Goal: Task Accomplishment & Management: Use online tool/utility

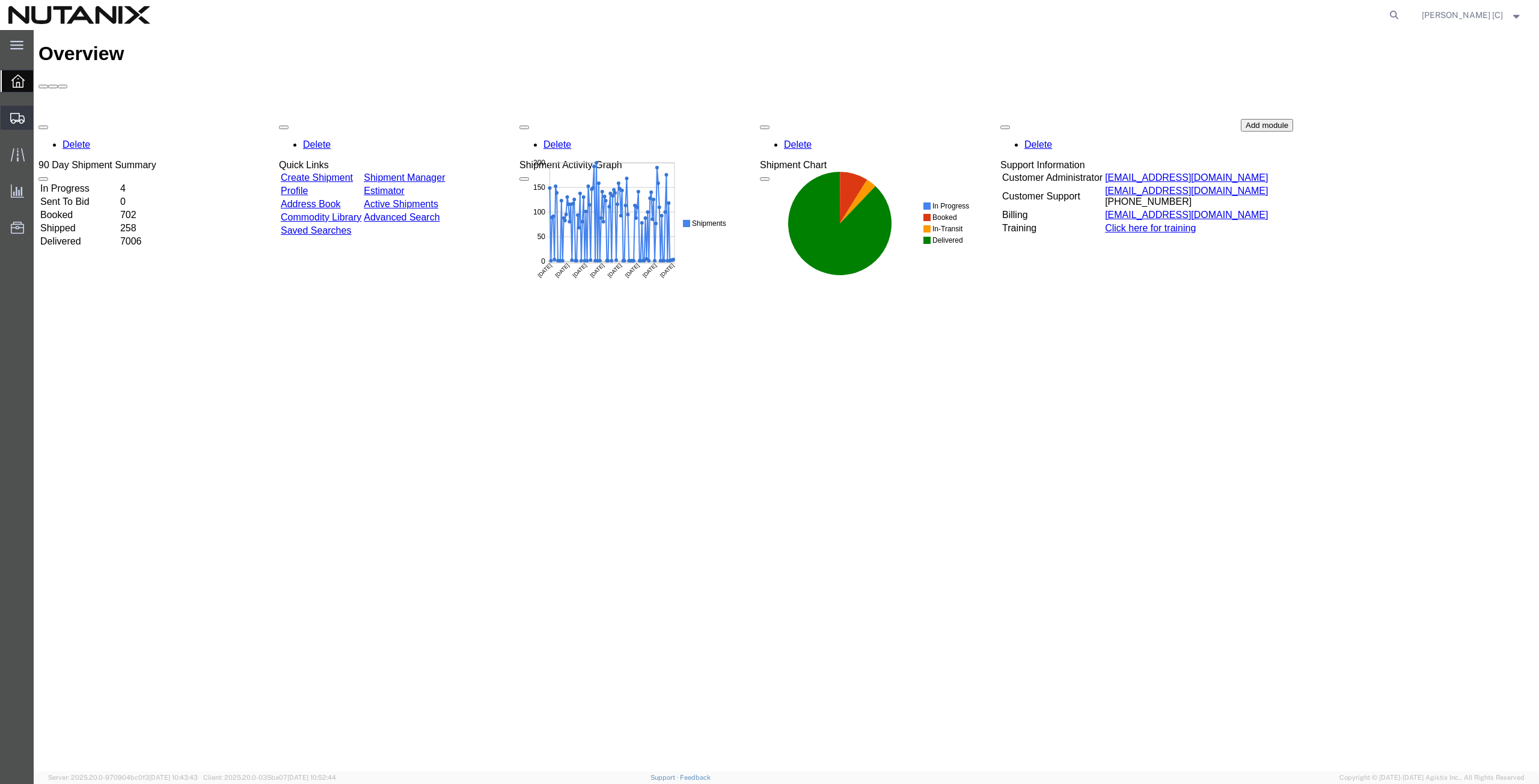
click at [0, 0] on span "Create from Template" at bounding box center [0, 0] width 0 height 0
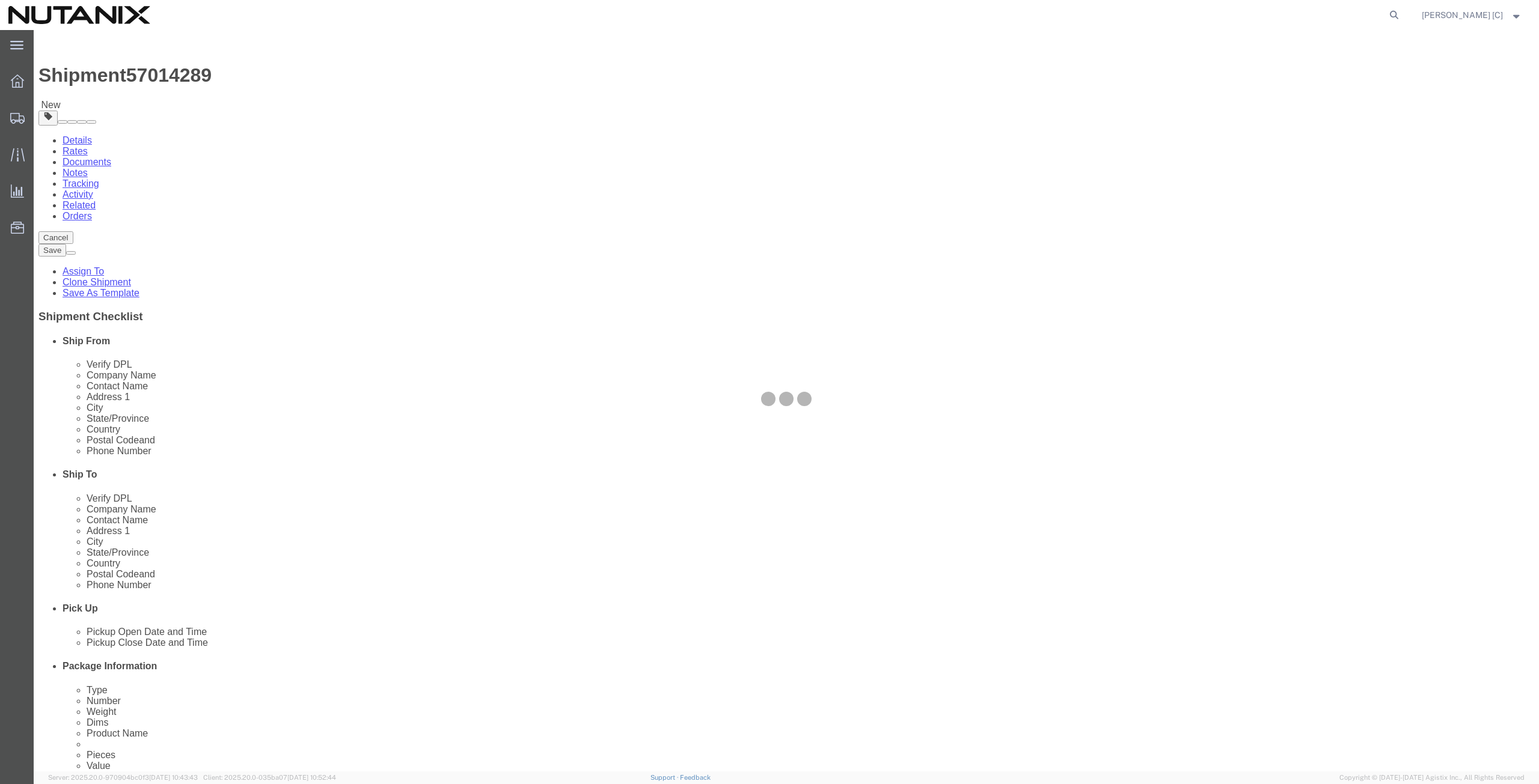
select select
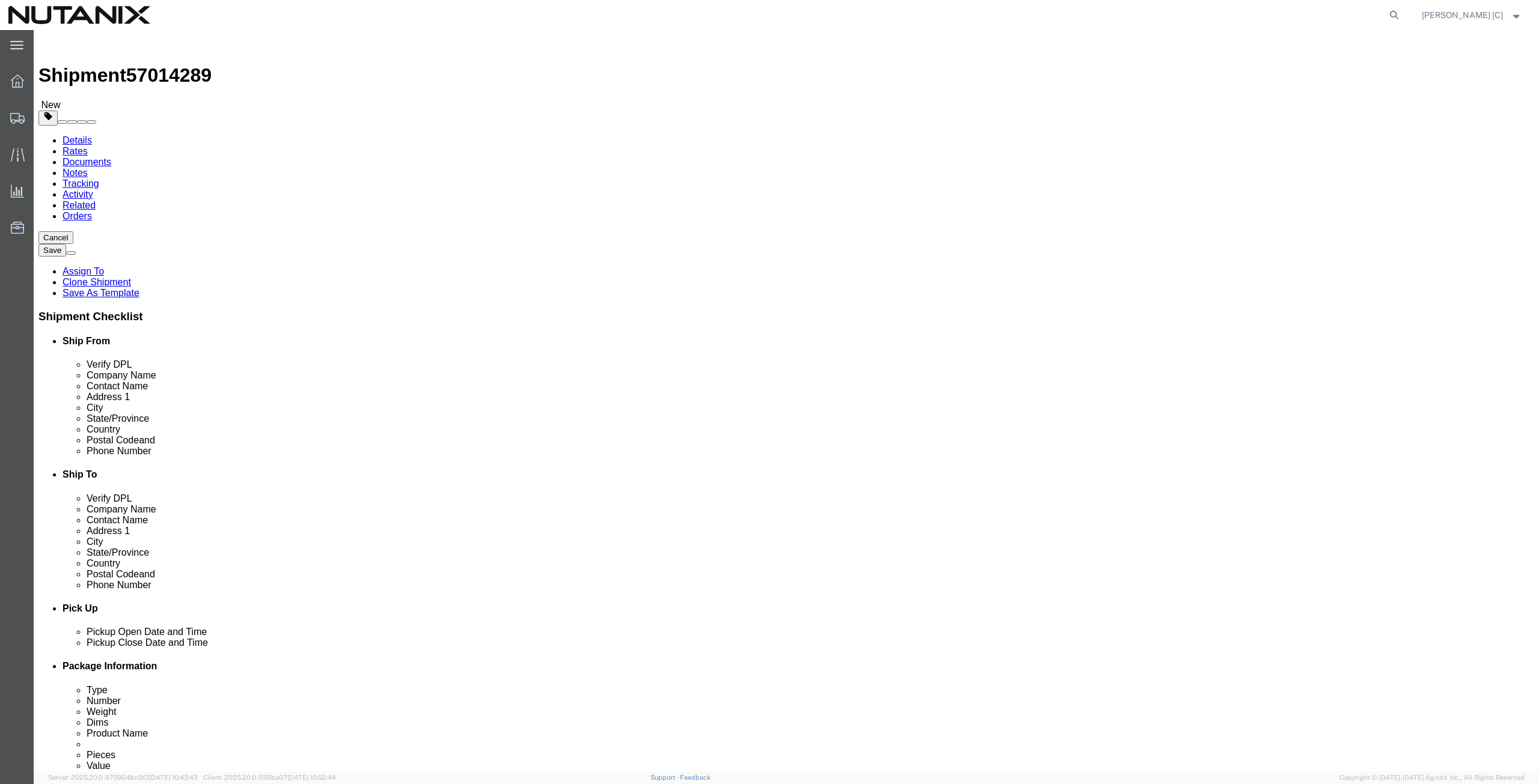
drag, startPoint x: 306, startPoint y: 252, endPoint x: 176, endPoint y: 263, distance: 130.5
click div "Location My Profile Location [GEOGRAPHIC_DATA] - [GEOGRAPHIC_DATA] [GEOGRAPHIC_…"
type input "art"
click p "- Nutanix HQ - ([PERSON_NAME]) [STREET_ADDRESS]"
select select
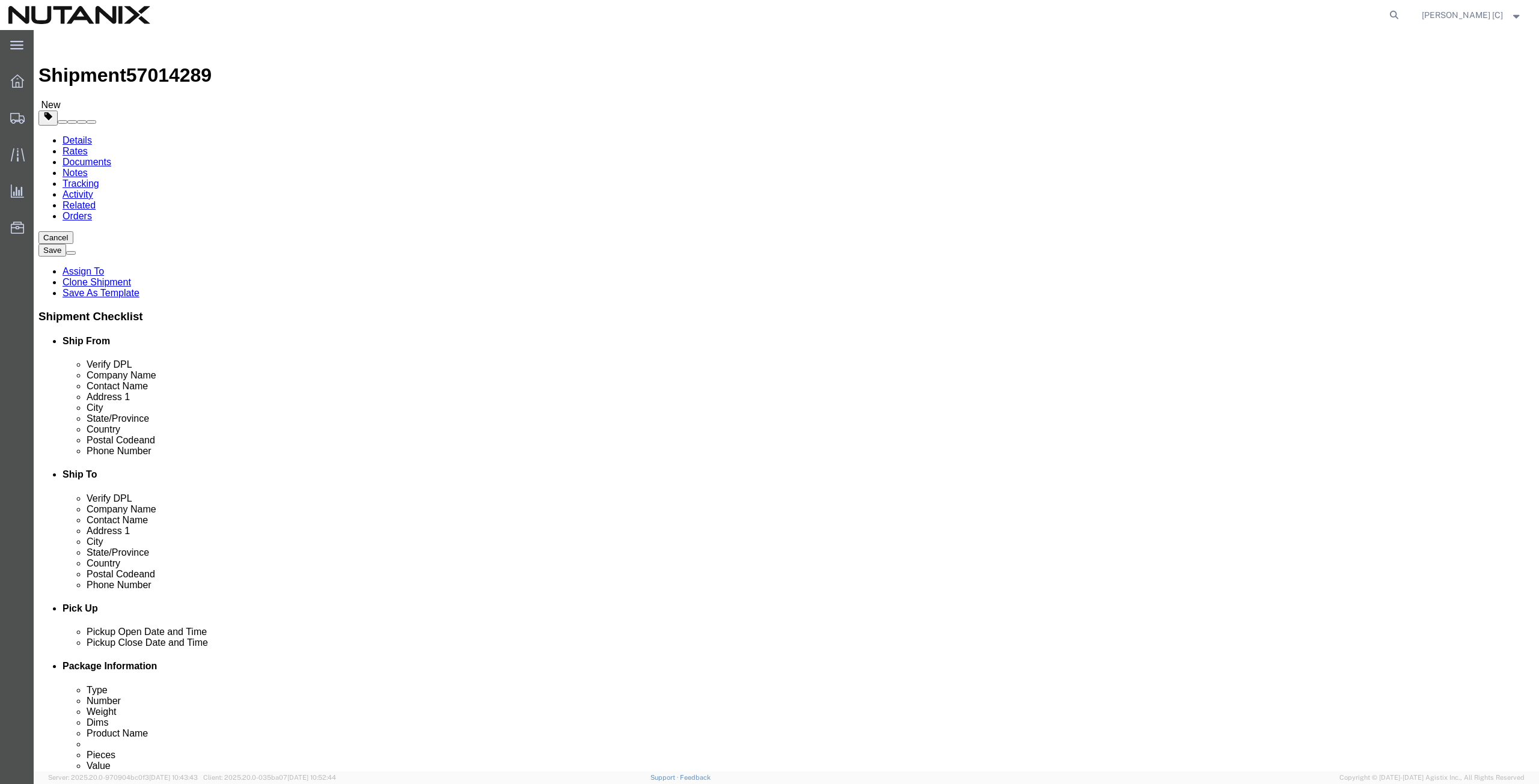
type input "[PERSON_NAME]"
type input "[PHONE_NUMBER]"
type input "[PERSON_NAME][EMAIL_ADDRESS][PERSON_NAME][DOMAIN_NAME]"
select select "CA"
type input "[PERSON_NAME]"
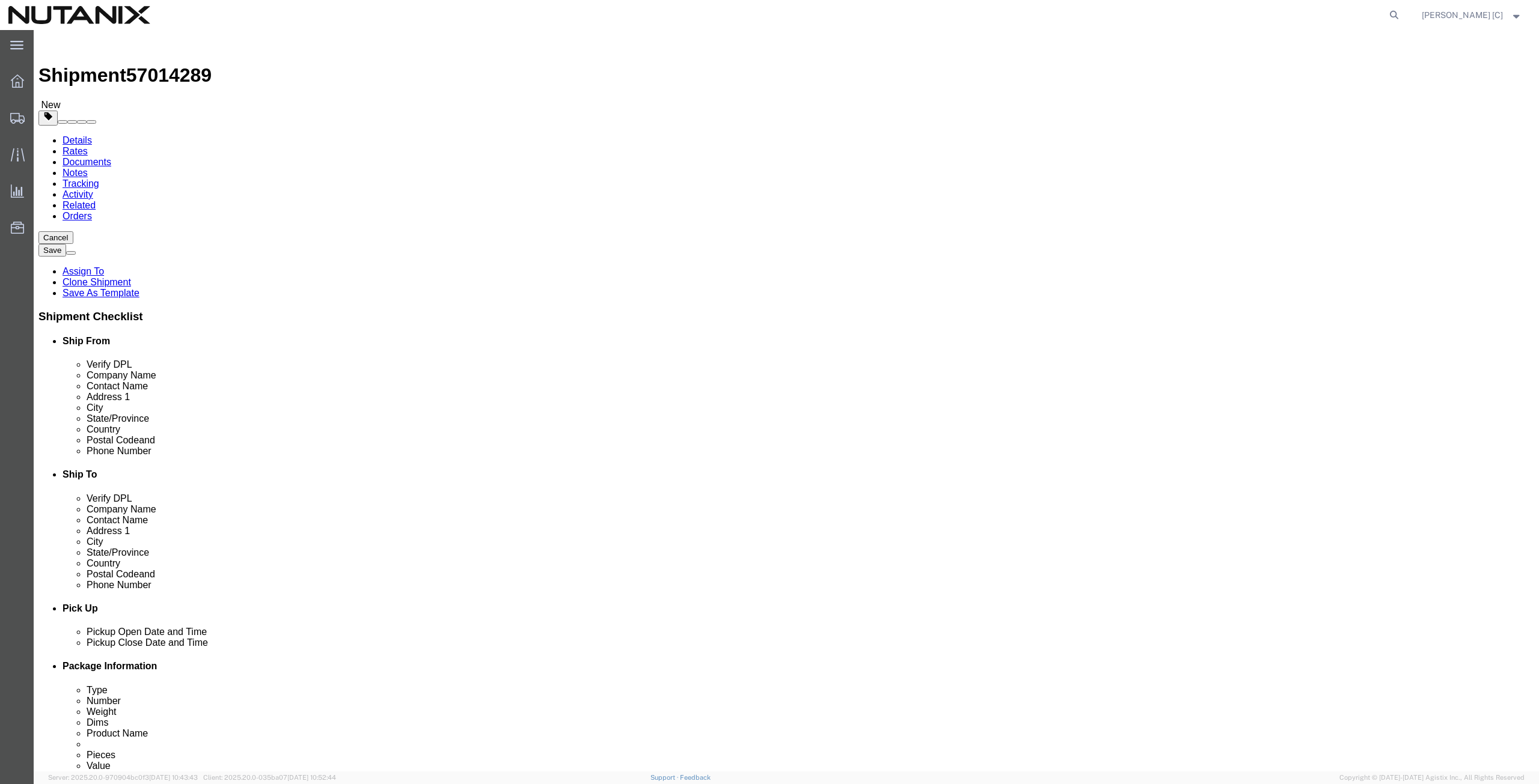
drag, startPoint x: 937, startPoint y: 225, endPoint x: 726, endPoint y: 230, distance: 211.1
click div "Company Name [PERSON_NAME]"
paste input "[PERSON_NAME]"
type input "[PERSON_NAME]"
click div "Location My Profile Location [GEOGRAPHIC_DATA] - [GEOGRAPHIC_DATA] [GEOGRAPHIC_…"
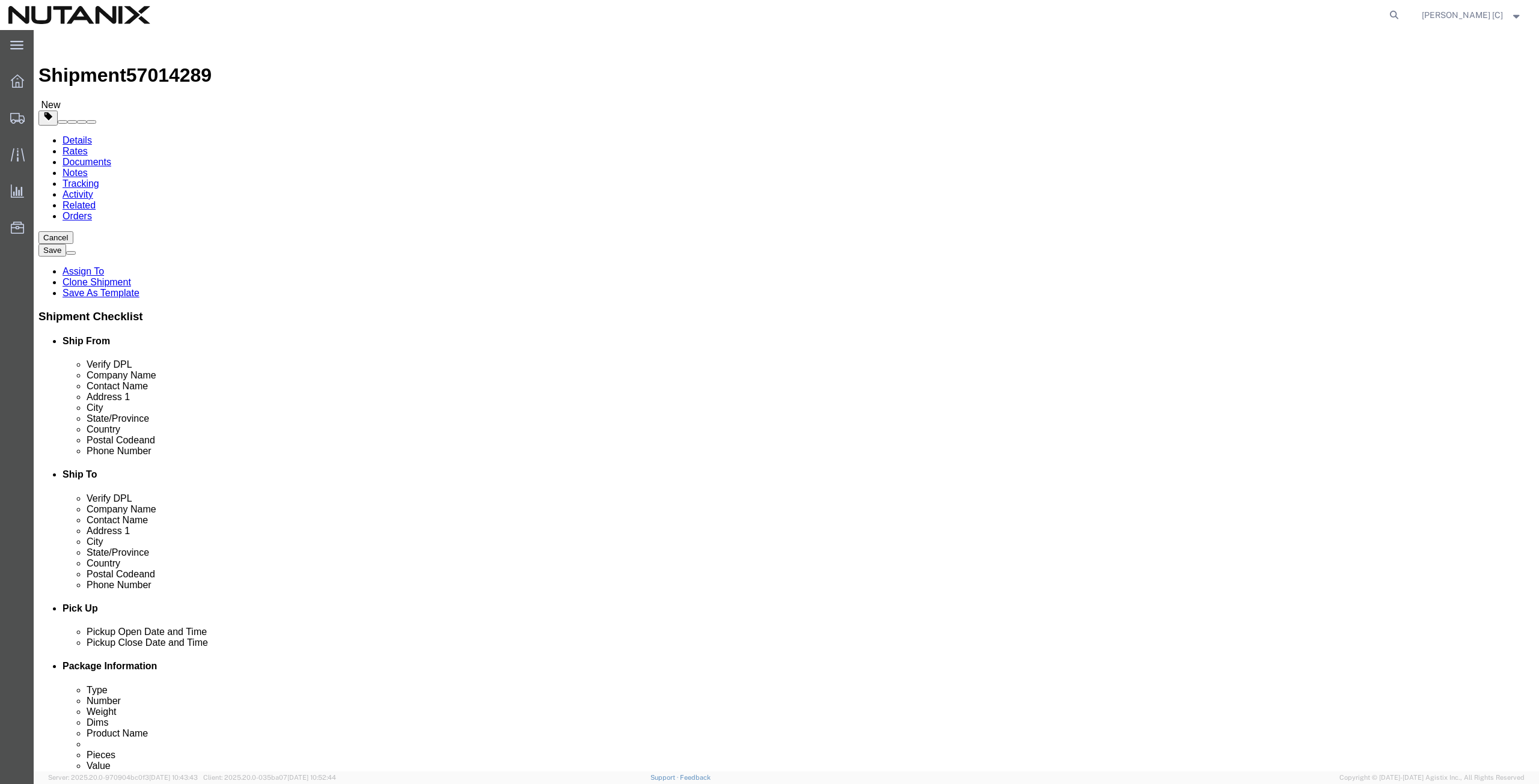
paste input "[PERSON_NAME]"
type input "[PERSON_NAME]"
drag, startPoint x: 936, startPoint y: 272, endPoint x: 705, endPoint y: 272, distance: 231.0
click div "Address [STREET_ADDRESS]"
paste input "[STREET_ADDRESS]"
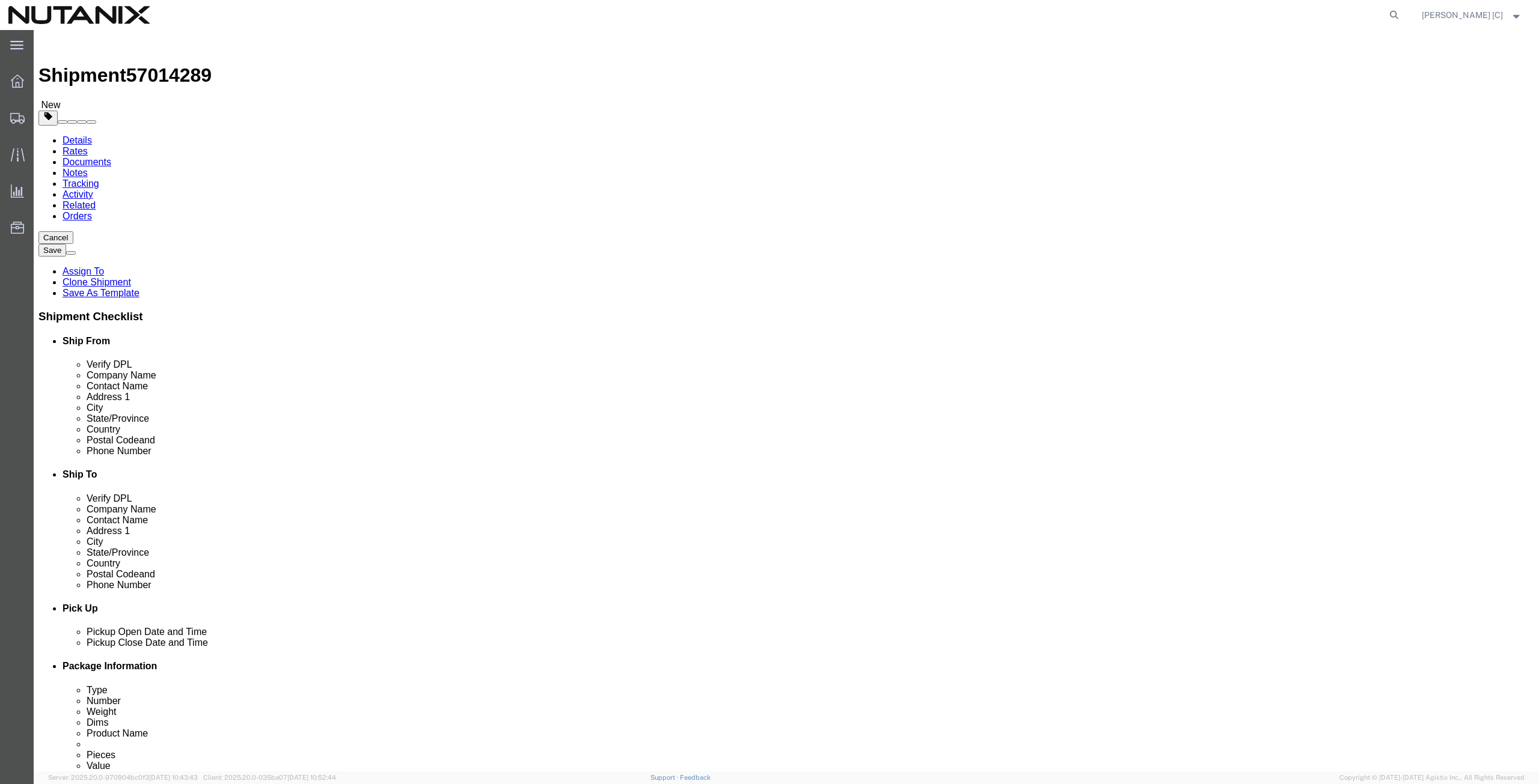
type input "[STREET_ADDRESS]"
select select
drag, startPoint x: 910, startPoint y: 313, endPoint x: 771, endPoint y: 343, distance: 142.2
click div "Location My Profile Location [GEOGRAPHIC_DATA] - [GEOGRAPHIC_DATA] [GEOGRAPHIC_…"
paste input "Gilber"
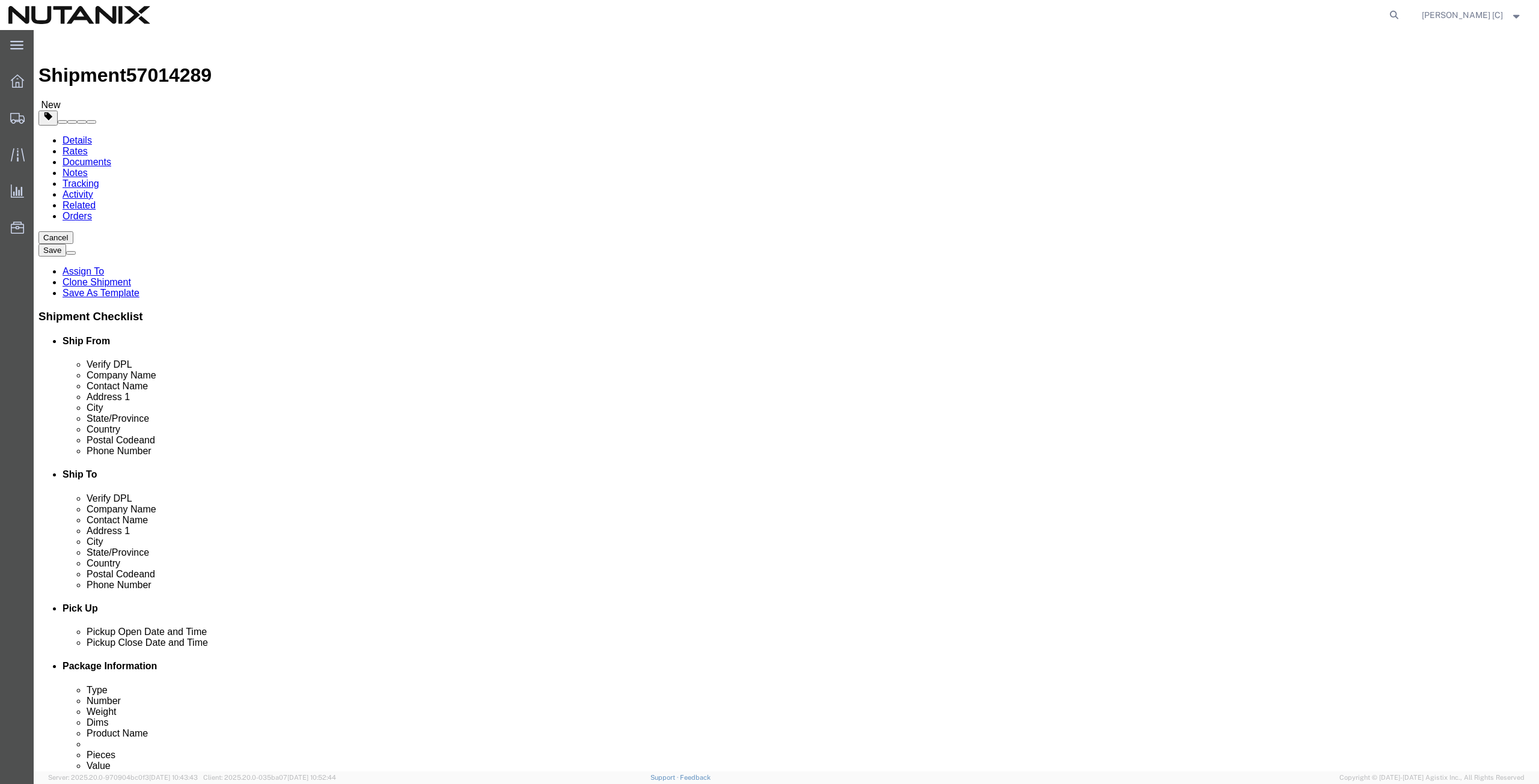
type input "[PERSON_NAME]"
select select
type input "ari"
select select
select select "AZ"
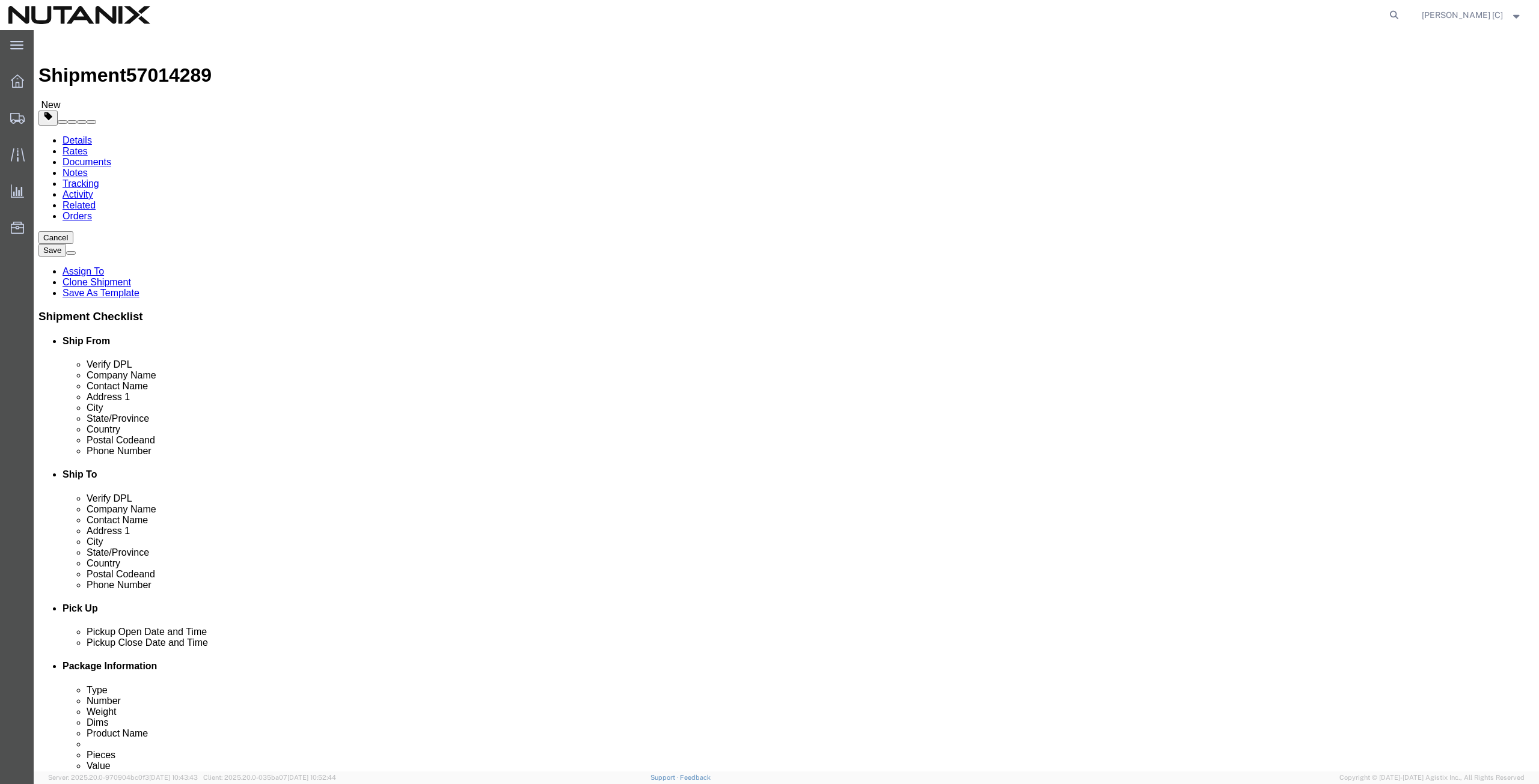
drag, startPoint x: 898, startPoint y: 380, endPoint x: 803, endPoint y: 386, distance: 95.2
click div "Postal Code 11767"
paste input "85234"
type input "85234"
select select
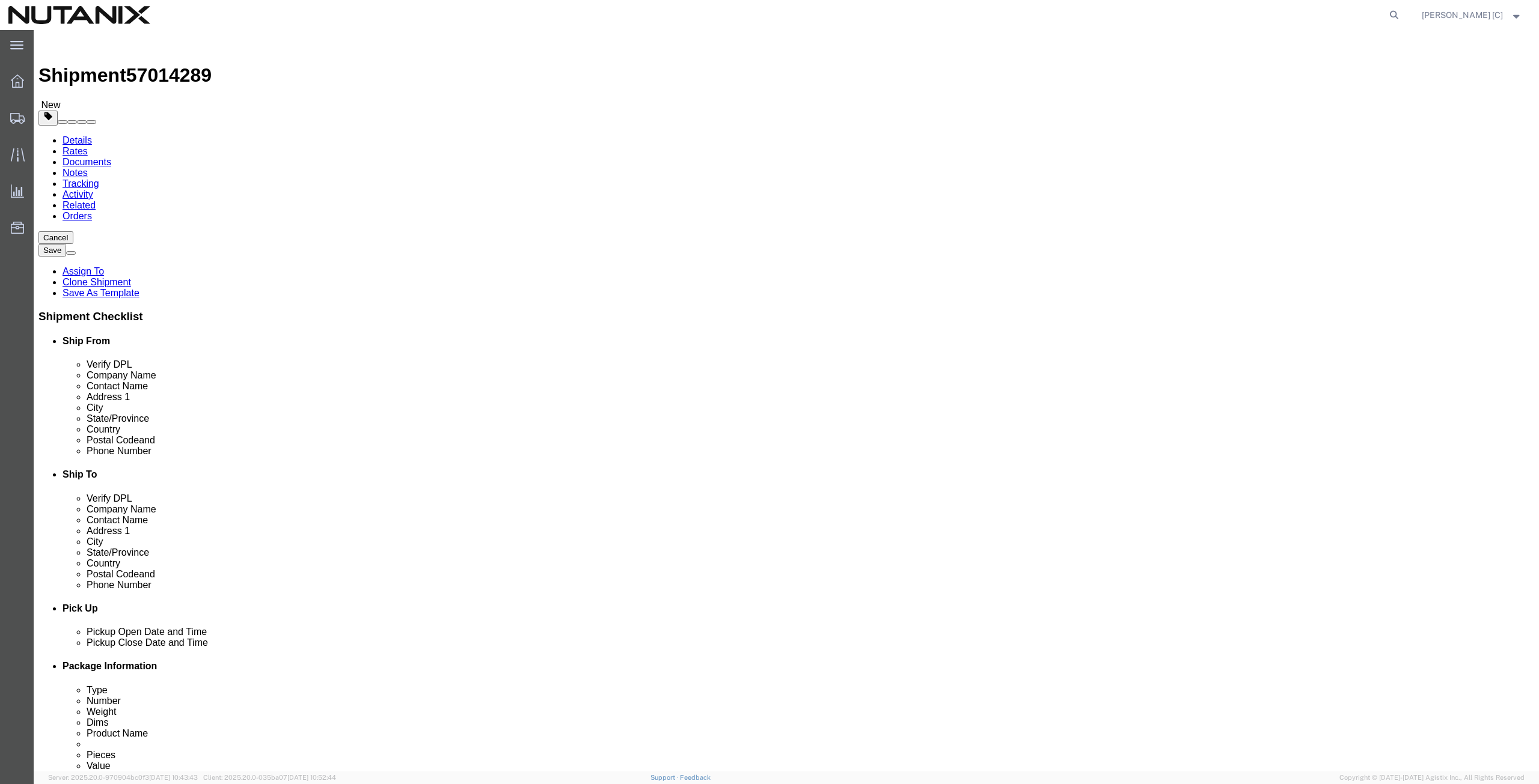
drag, startPoint x: 943, startPoint y: 405, endPoint x: 701, endPoint y: 421, distance: 242.5
click div "Phone Number [PHONE_NUMBER]"
paste input "[PHONE_NUMBER]"
type input "[PHONE_NUMBER]"
drag, startPoint x: 980, startPoint y: 433, endPoint x: 766, endPoint y: 456, distance: 215.2
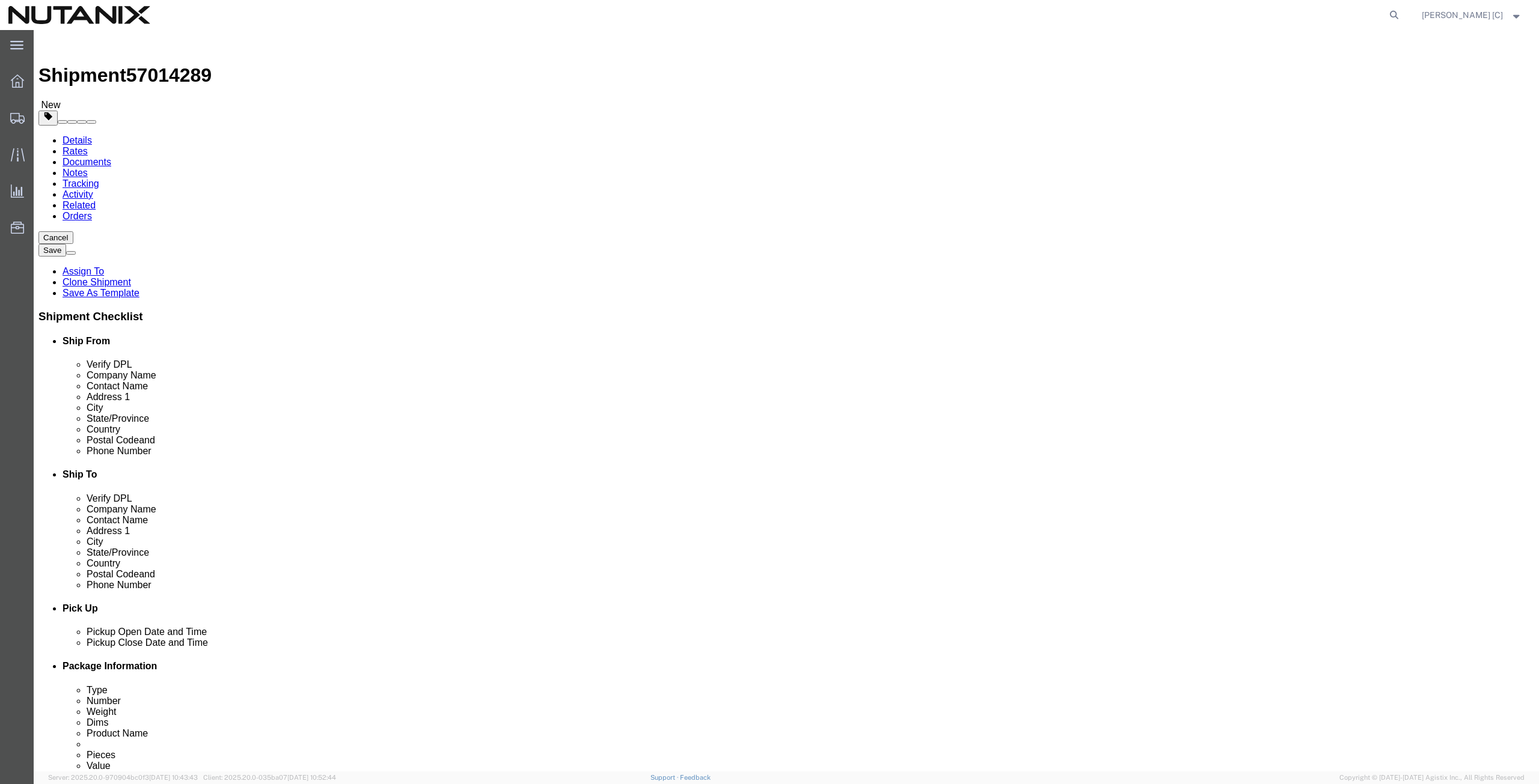
click div "Location My Profile Location [GEOGRAPHIC_DATA] - [GEOGRAPHIC_DATA] [GEOGRAPHIC_…"
paste input "[PERSON_NAME]"
type input "[PERSON_NAME][EMAIL_ADDRESS][DOMAIN_NAME]"
click input "checkbox"
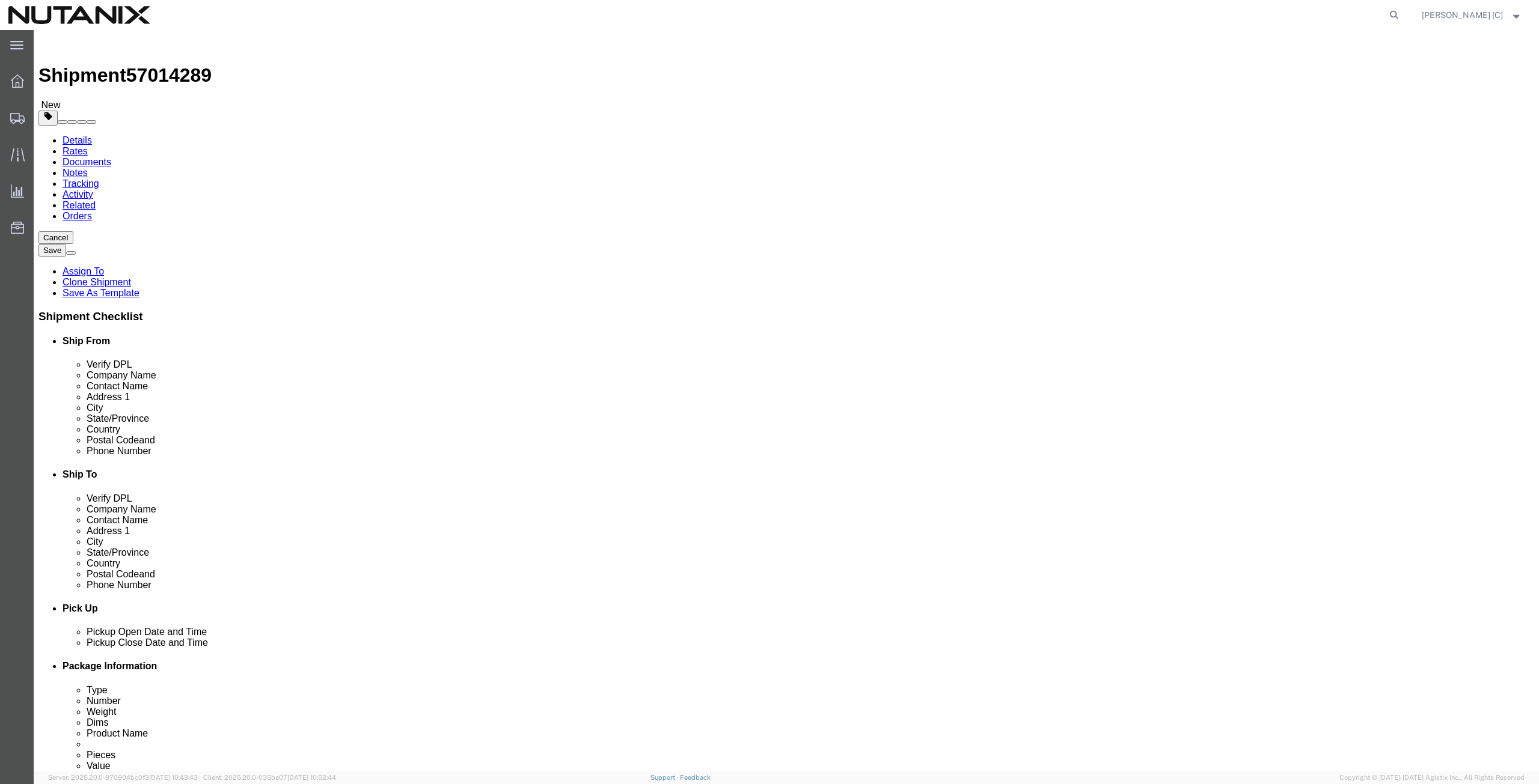
checkbox input "true"
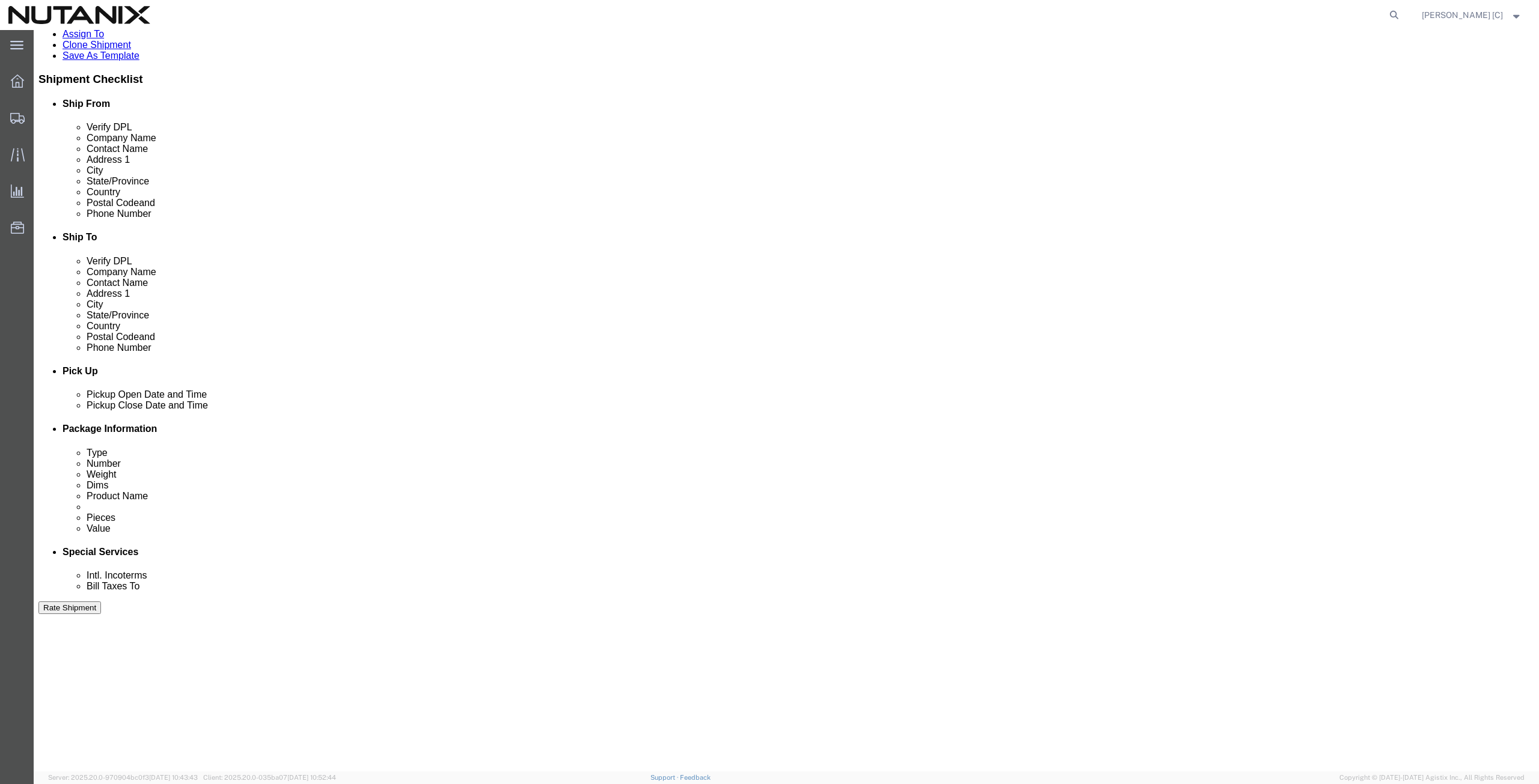
scroll to position [290, 0]
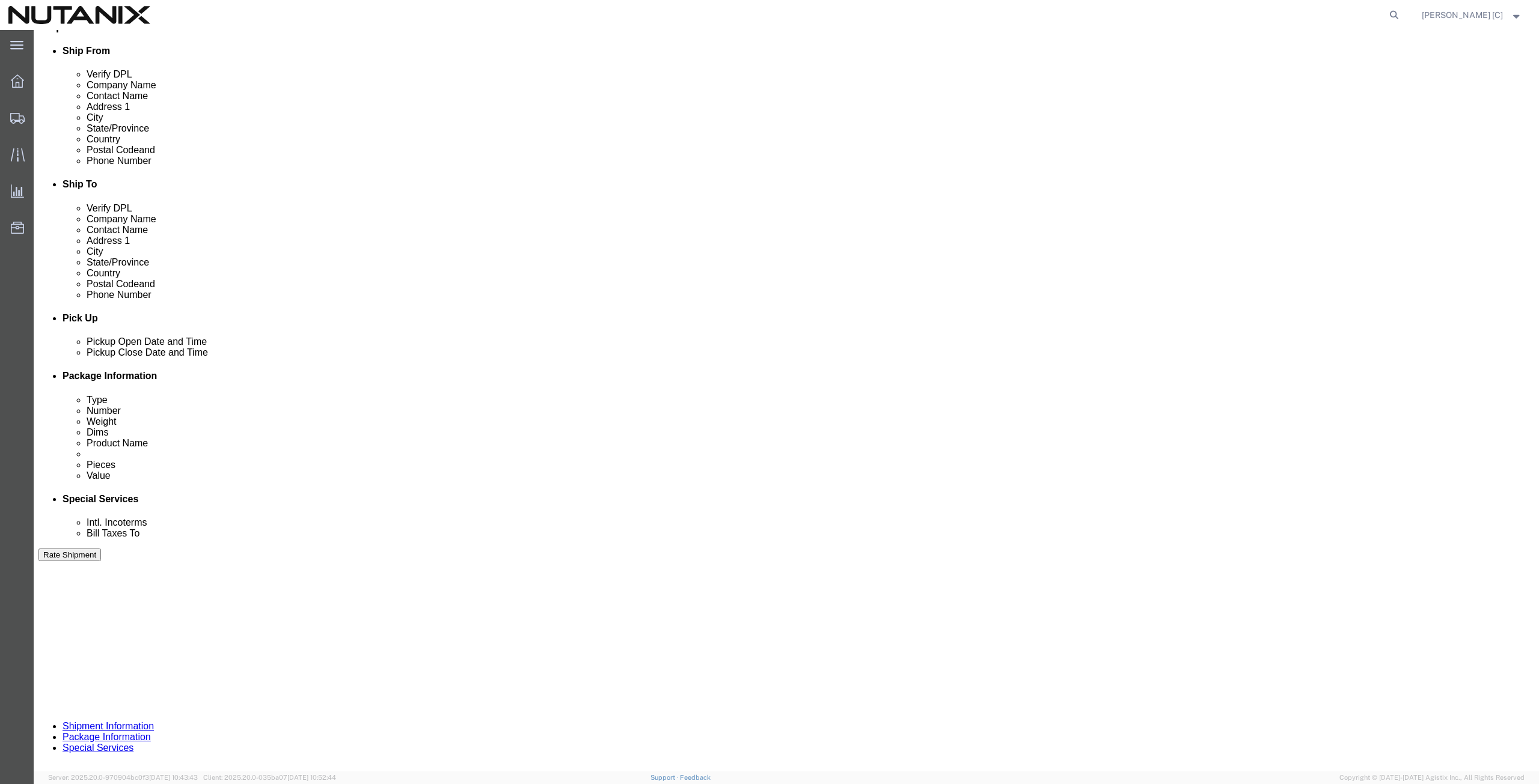
click button "Continue"
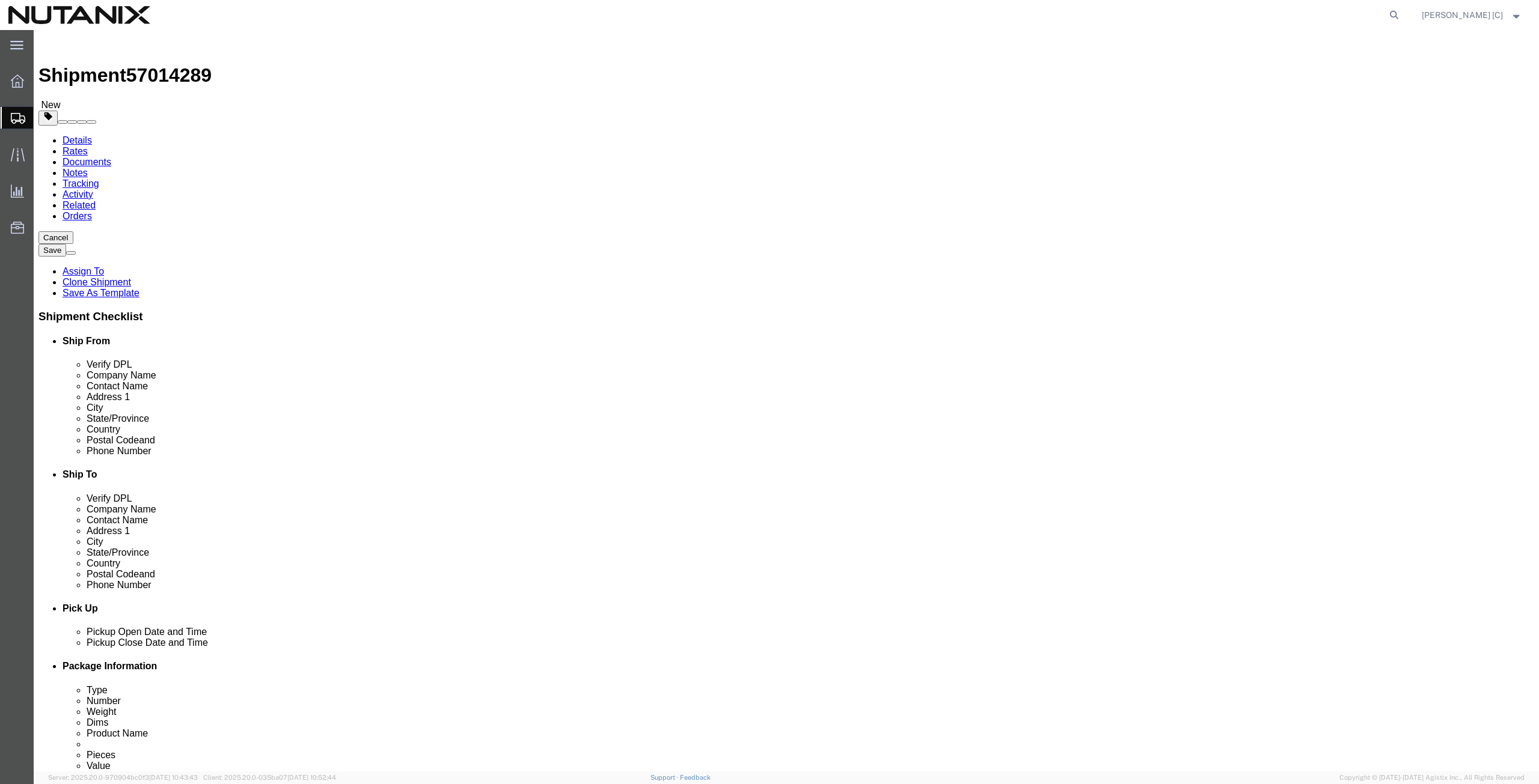
click button "Continue"
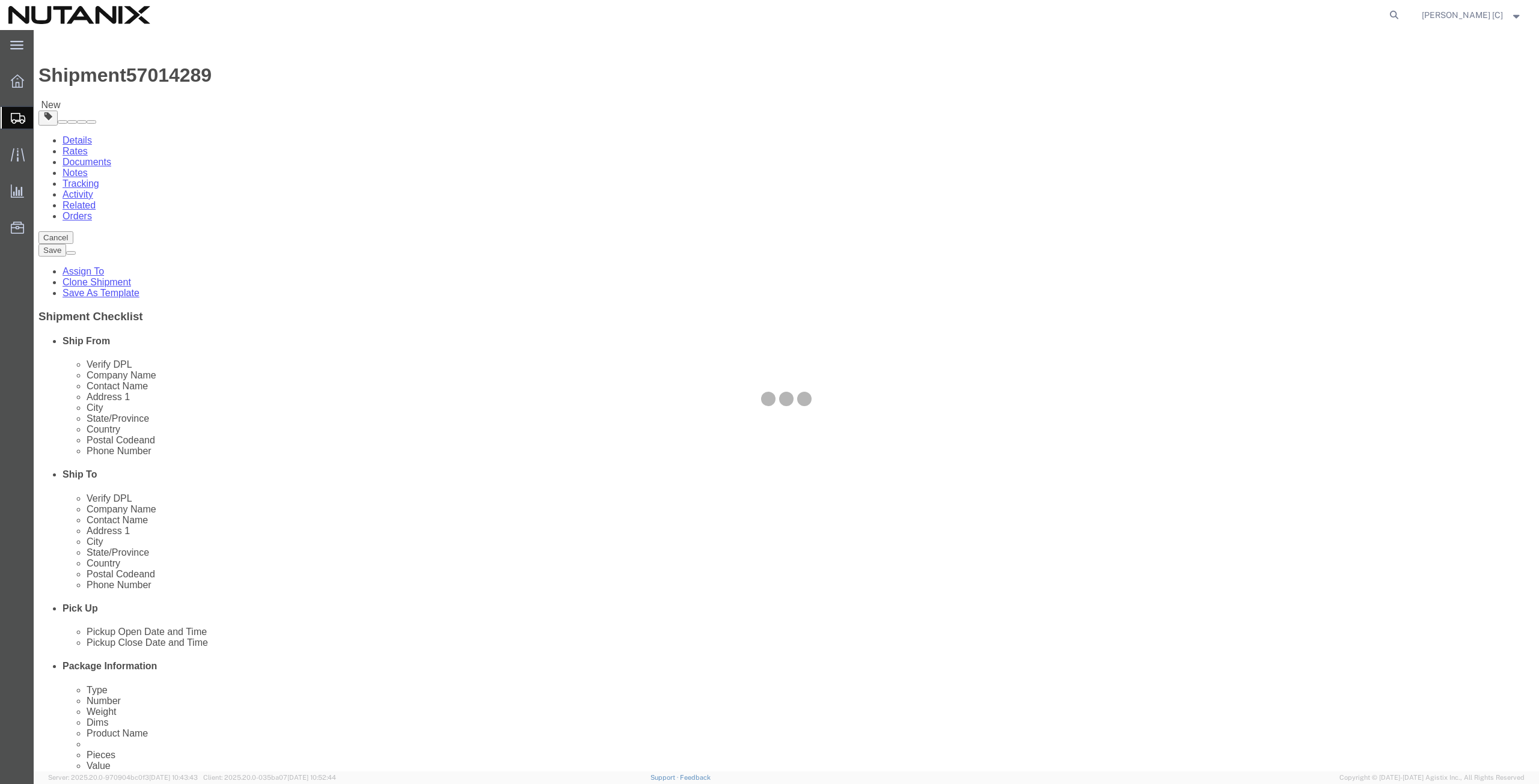
select select
select select "COSTCENTER"
select select "59656"
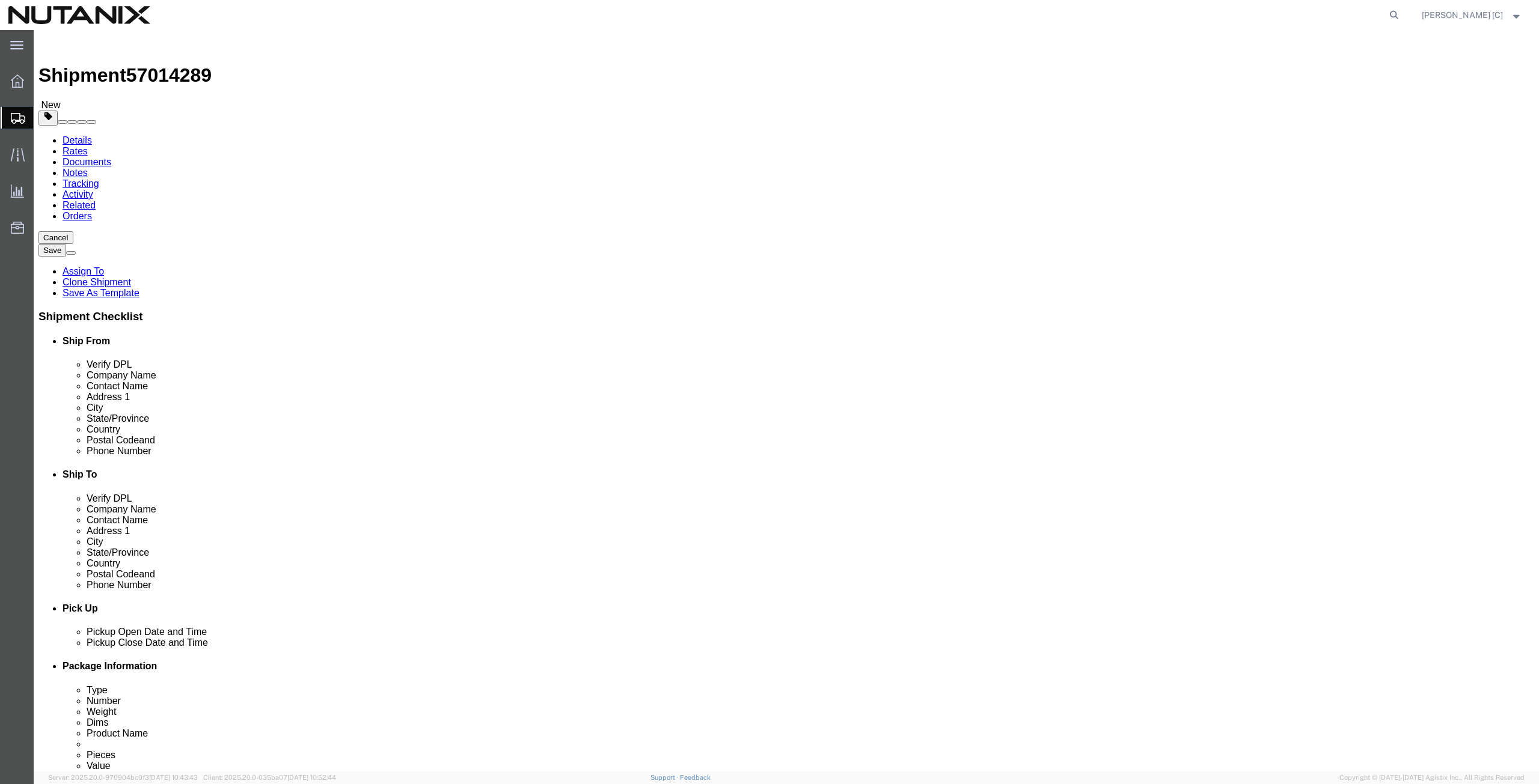
select select "12"
click button "Rate Shipment"
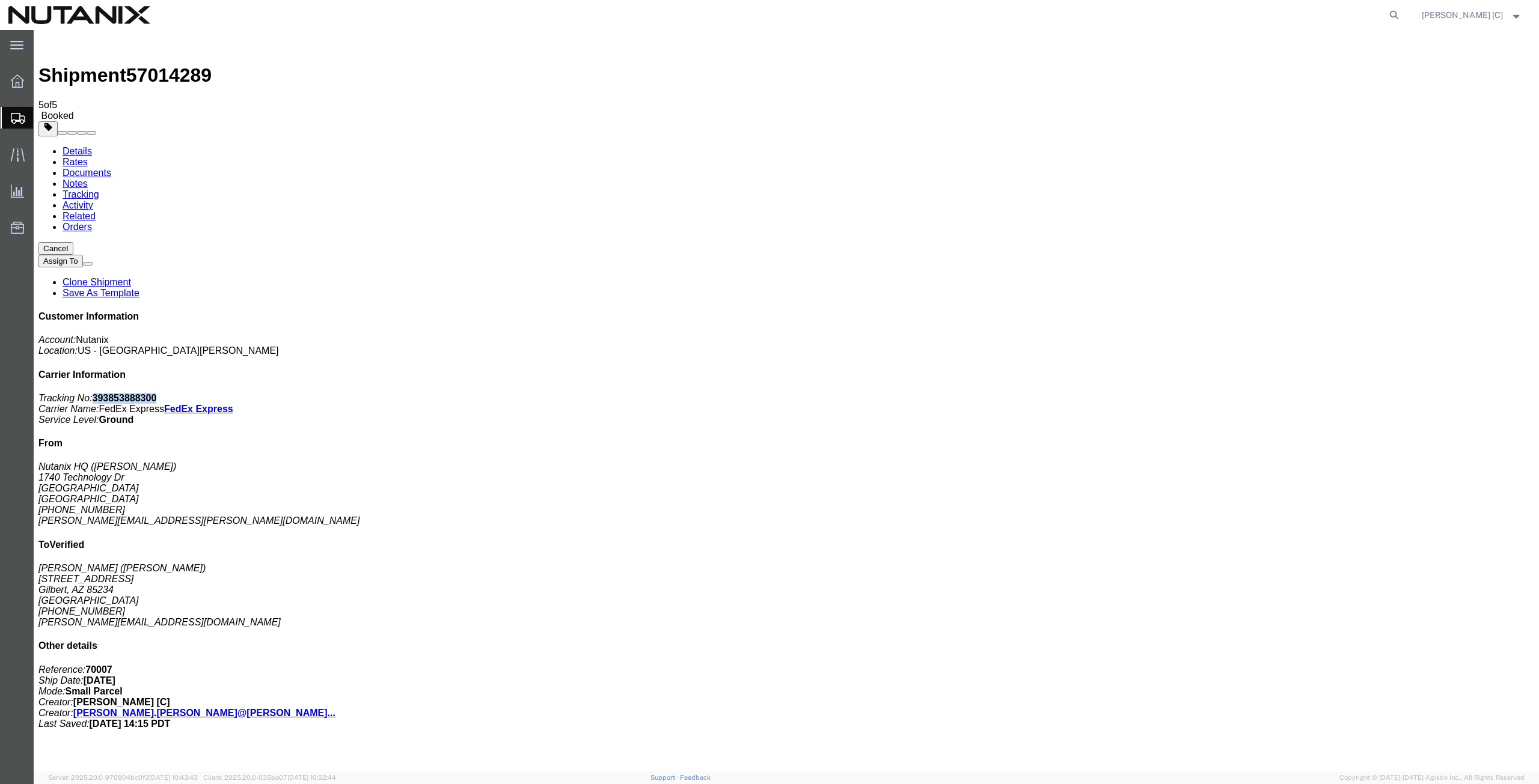
drag, startPoint x: 1431, startPoint y: 182, endPoint x: 1373, endPoint y: 185, distance: 58.1
click at [1373, 393] on p "Tracking No: 393853888300 Carrier Name: FedEx Express FedEx Express Service Lev…" at bounding box center [786, 408] width 1495 height 32
copy b "393853888300"
